Goal: Task Accomplishment & Management: Manage account settings

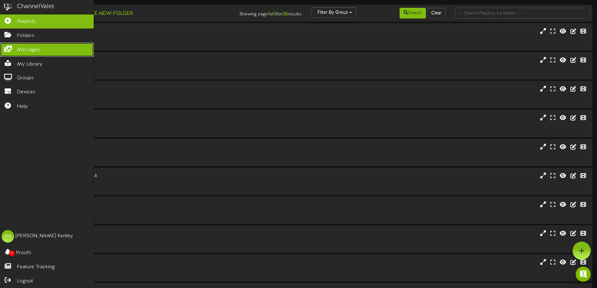
click at [12, 47] on icon at bounding box center [8, 48] width 16 height 5
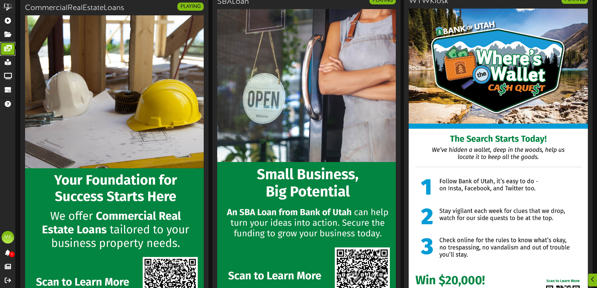
scroll to position [1976, 0]
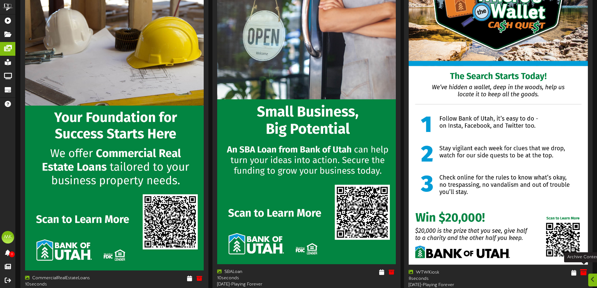
click at [585, 269] on icon at bounding box center [583, 272] width 7 height 7
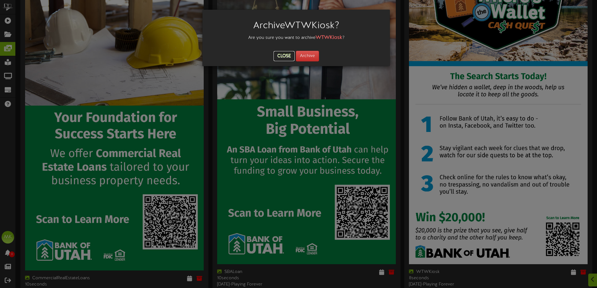
click at [279, 54] on button "Close" at bounding box center [284, 56] width 21 height 10
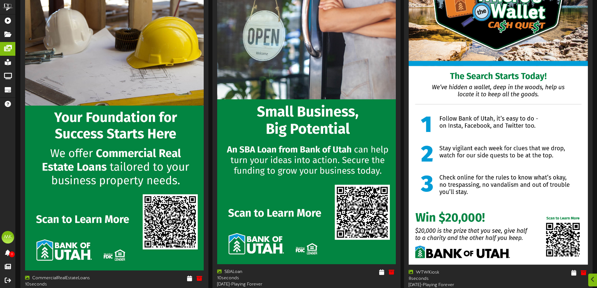
click at [469, 159] on img at bounding box center [498, 105] width 179 height 319
click at [460, 272] on div "WTWKiosk" at bounding box center [451, 272] width 85 height 6
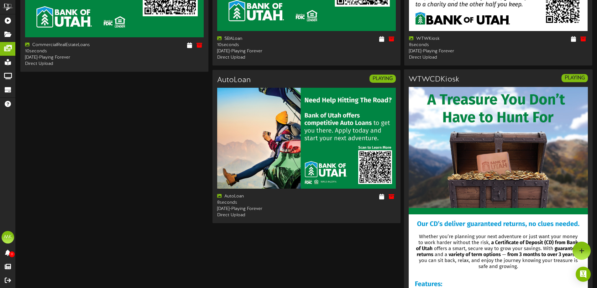
scroll to position [2115, 0]
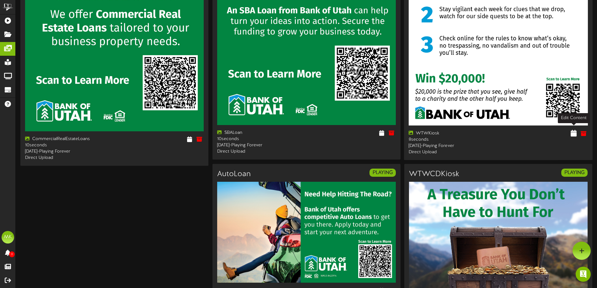
click at [575, 131] on icon at bounding box center [574, 133] width 6 height 7
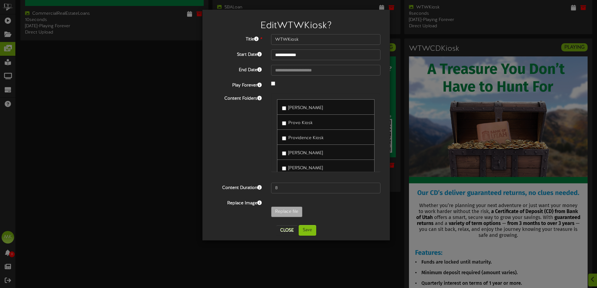
scroll to position [2146, 0]
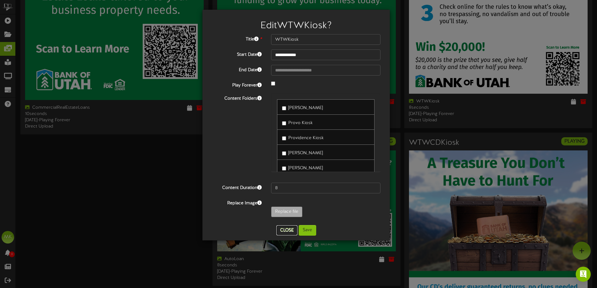
click at [285, 227] on button "Close" at bounding box center [287, 230] width 21 height 10
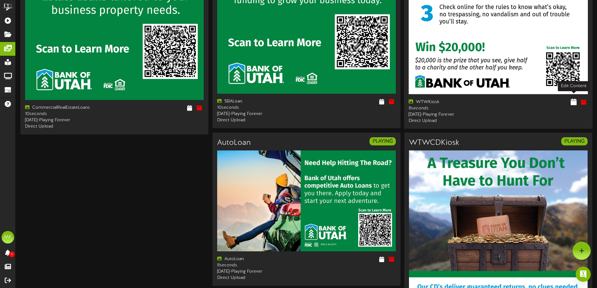
click at [575, 99] on icon at bounding box center [574, 101] width 6 height 7
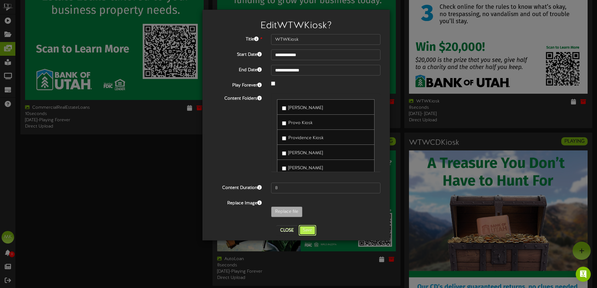
click at [308, 230] on button "Save" at bounding box center [308, 230] width 18 height 11
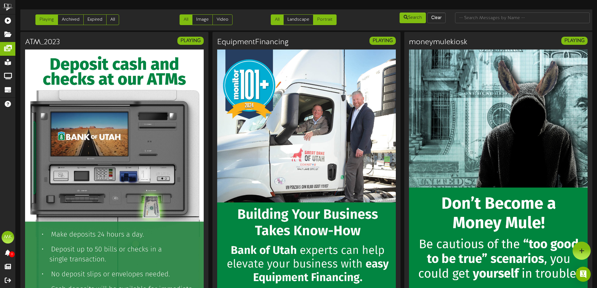
click at [327, 18] on link "Portrait" at bounding box center [325, 19] width 24 height 11
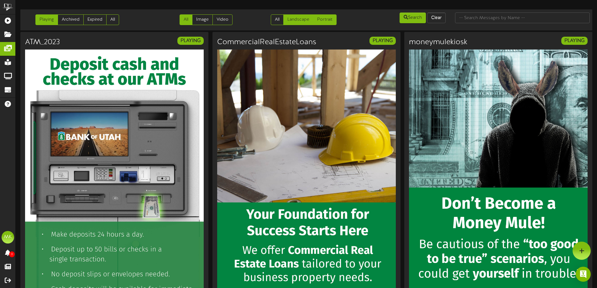
click at [298, 19] on link "Landscape" at bounding box center [298, 19] width 30 height 11
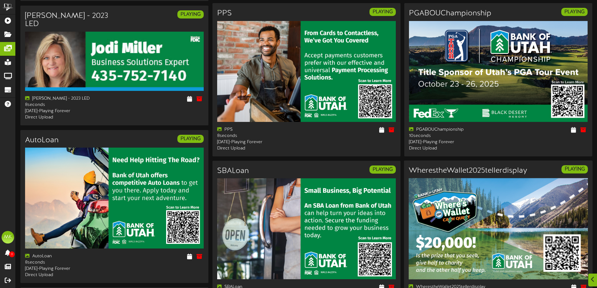
scroll to position [533, 0]
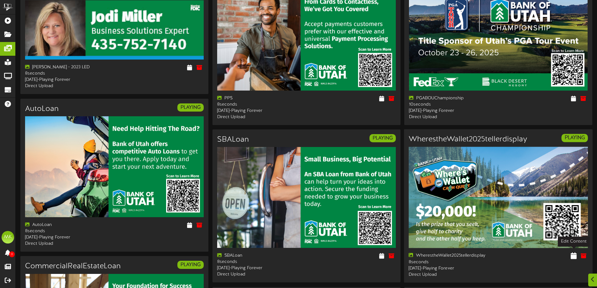
click at [574, 254] on icon at bounding box center [574, 255] width 6 height 7
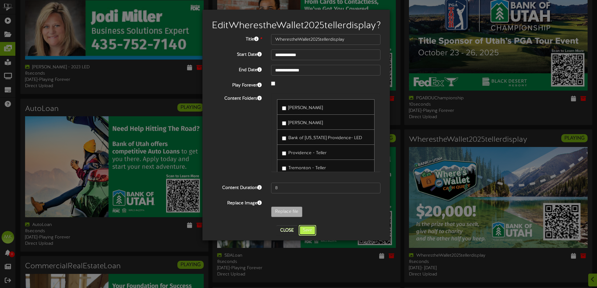
click at [310, 236] on button "Save" at bounding box center [308, 230] width 18 height 11
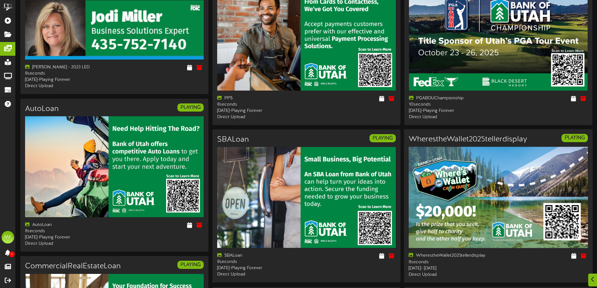
scroll to position [564, 0]
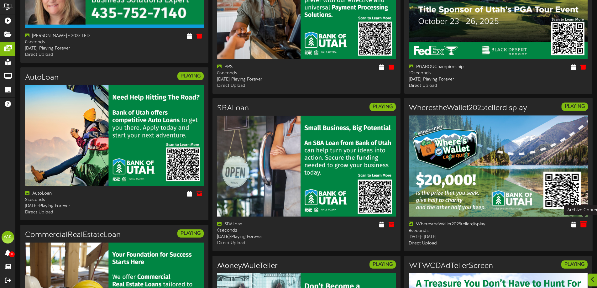
click at [582, 221] on icon at bounding box center [583, 224] width 7 height 7
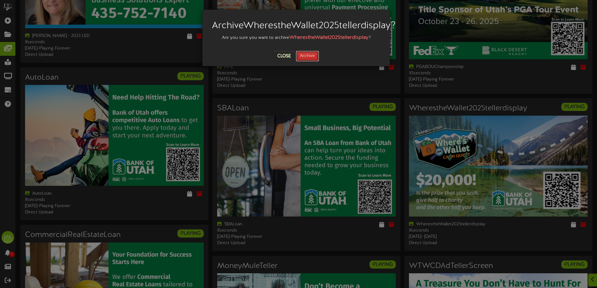
click at [306, 61] on button "Archive" at bounding box center [307, 56] width 23 height 11
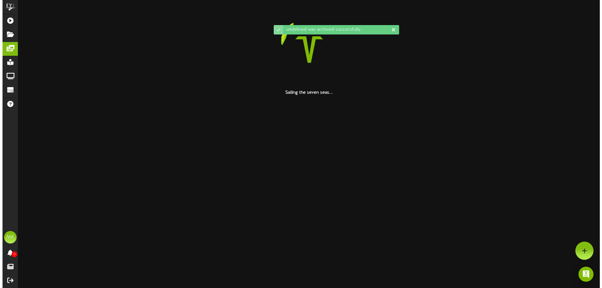
scroll to position [0, 0]
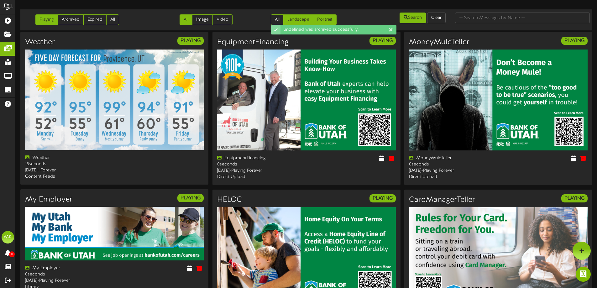
click at [326, 21] on link "Portrait" at bounding box center [325, 19] width 24 height 11
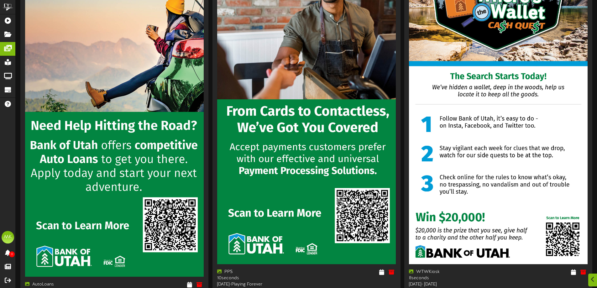
scroll to position [2007, 0]
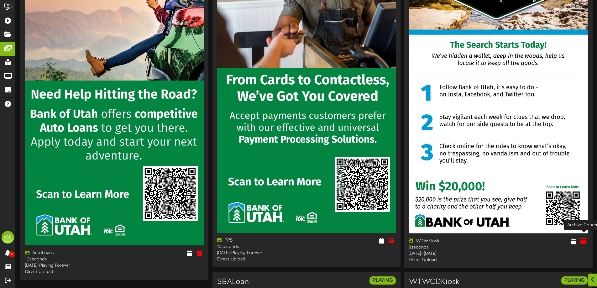
click at [583, 238] on icon at bounding box center [583, 241] width 7 height 7
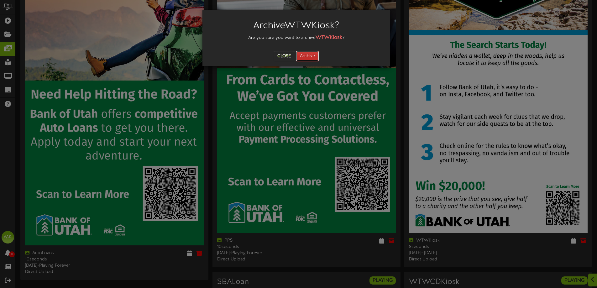
click at [306, 54] on button "Archive" at bounding box center [307, 56] width 23 height 11
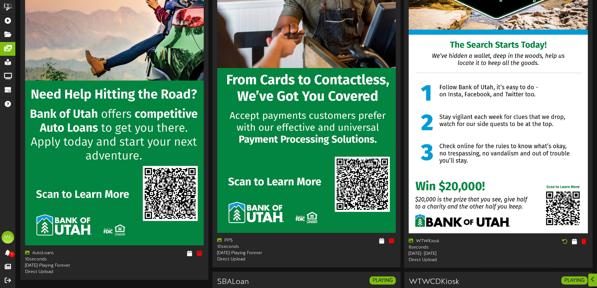
scroll to position [0, 0]
